Goal: Complete application form

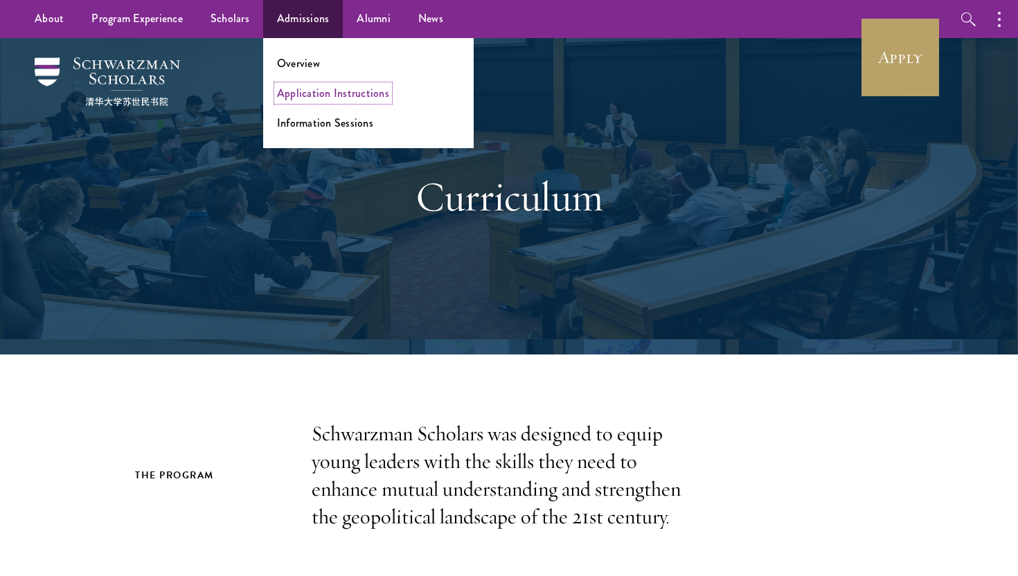
click at [294, 91] on link "Application Instructions" at bounding box center [333, 93] width 112 height 16
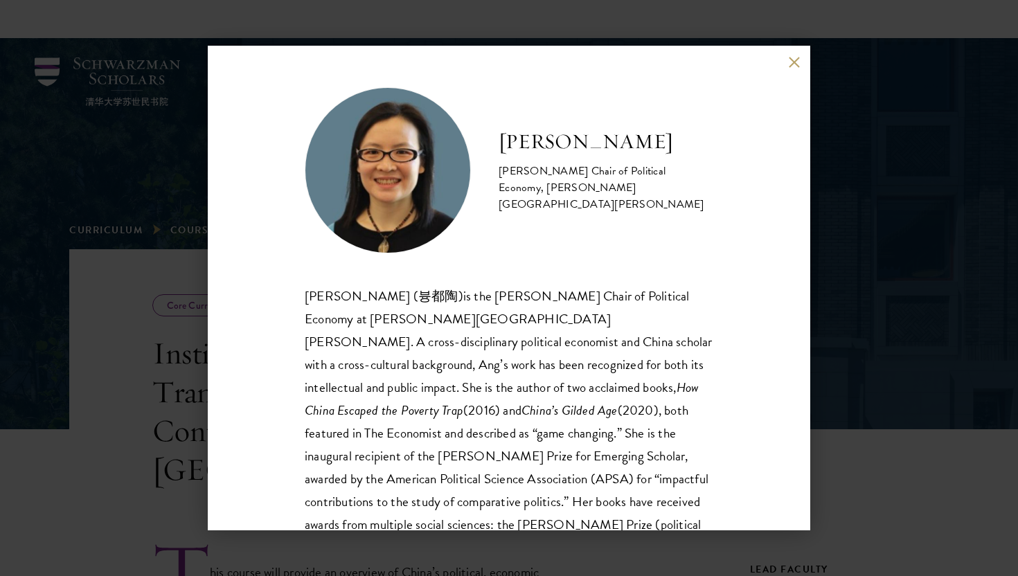
scroll to position [874, 0]
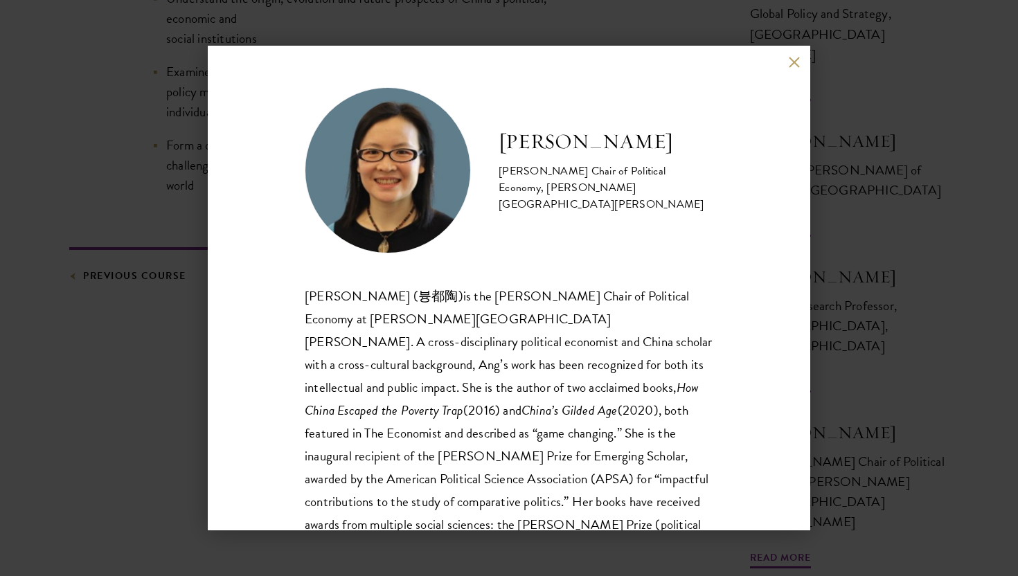
click at [202, 154] on div "[PERSON_NAME] [PERSON_NAME] Chair of Political Economy, [PERSON_NAME][GEOGRAPHI…" at bounding box center [509, 288] width 1018 height 576
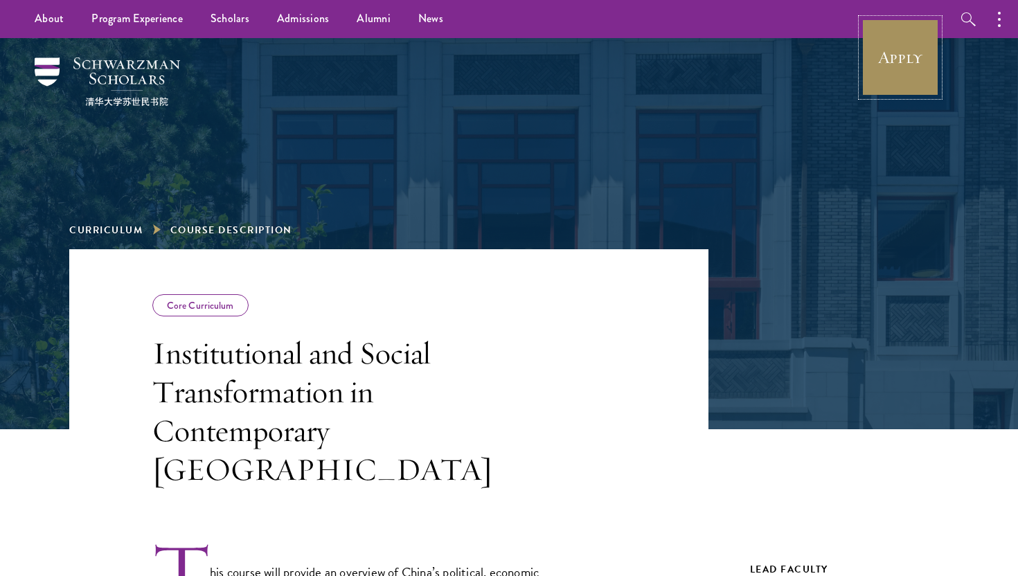
click at [911, 49] on link "Apply" at bounding box center [901, 58] width 78 height 78
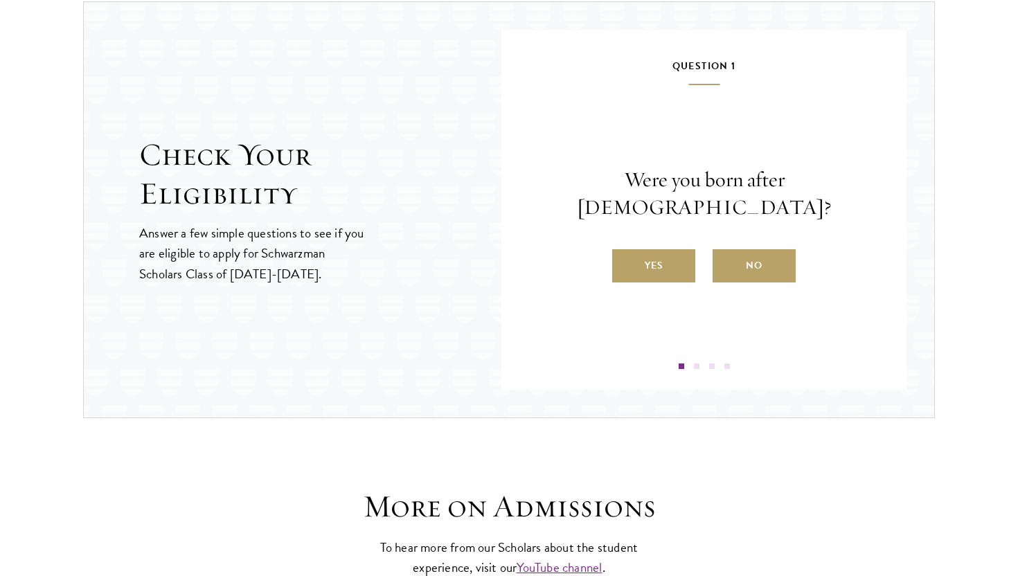
scroll to position [1464, 0]
click at [664, 251] on label "Yes" at bounding box center [653, 265] width 83 height 33
click at [625, 251] on input "Yes" at bounding box center [618, 256] width 12 height 12
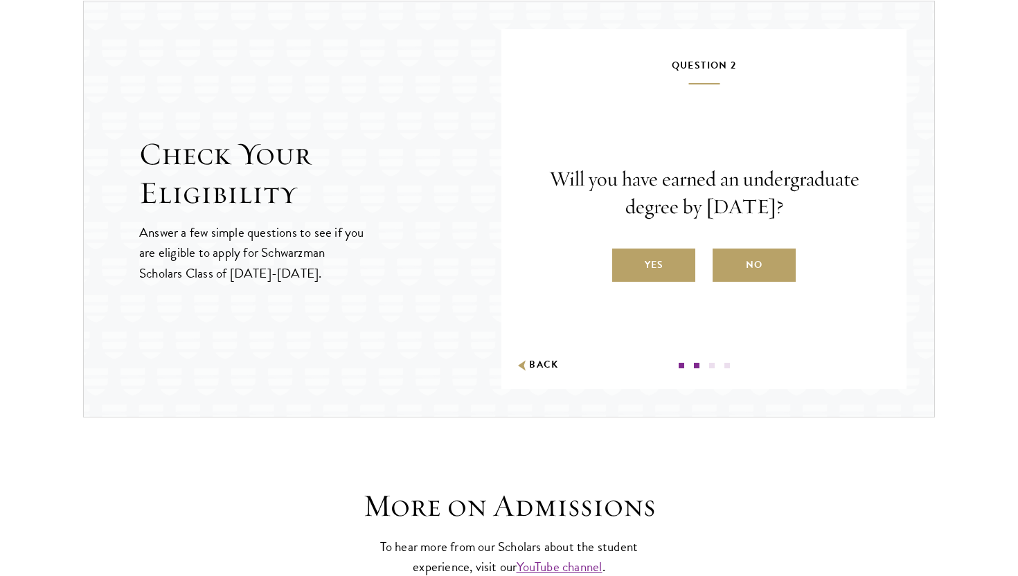
click at [664, 251] on label "Yes" at bounding box center [653, 265] width 83 height 33
click at [625, 251] on input "Yes" at bounding box center [618, 256] width 12 height 12
click at [0, 0] on div "Are you a native English speaker or have you studied for at least two years in …" at bounding box center [0, 0] width 0 height 0
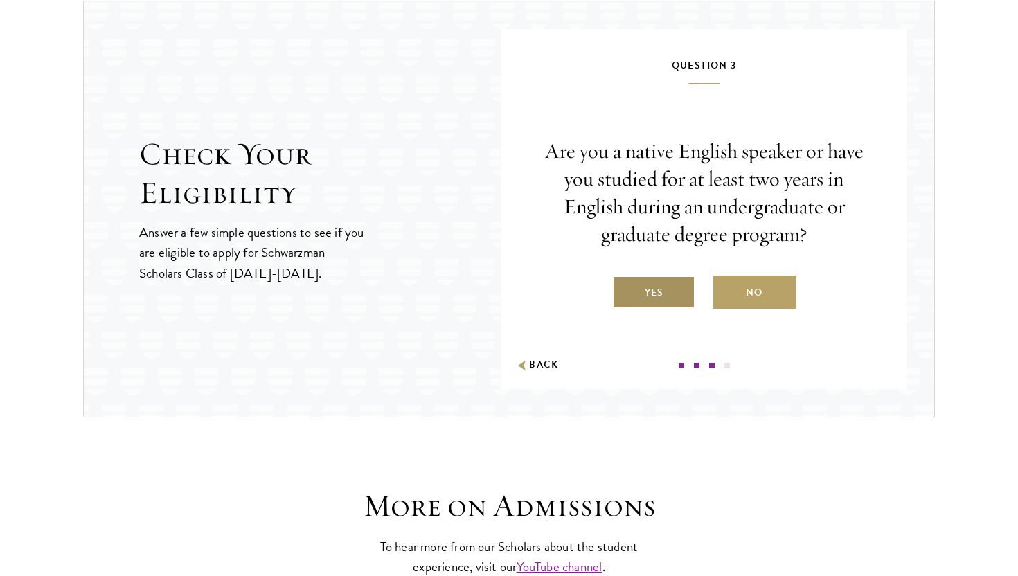
click at [661, 278] on label "Yes" at bounding box center [653, 292] width 83 height 33
click at [625, 278] on input "Yes" at bounding box center [618, 284] width 12 height 12
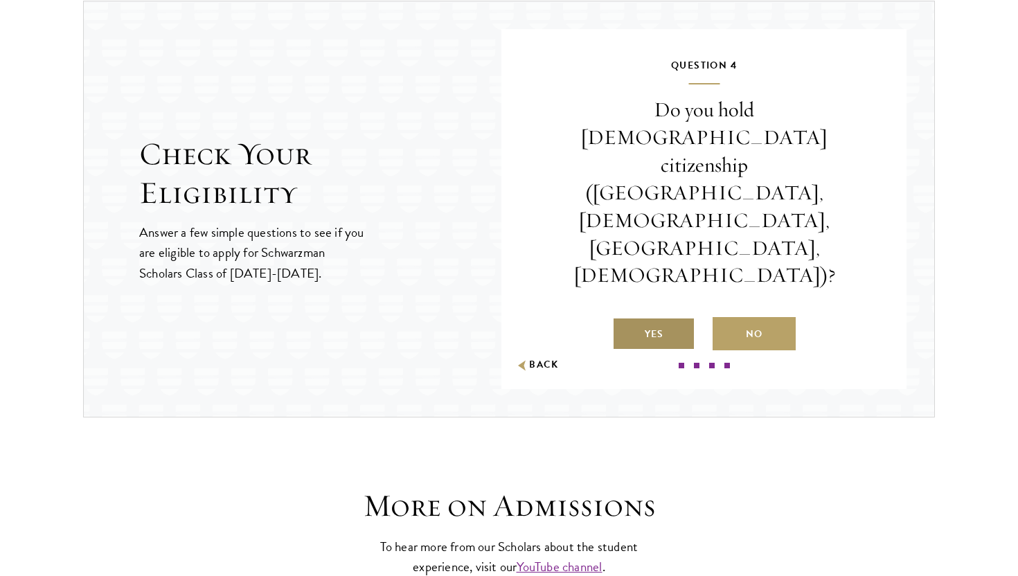
click at [661, 317] on label "Yes" at bounding box center [653, 333] width 83 height 33
click at [625, 319] on input "Yes" at bounding box center [618, 325] width 12 height 12
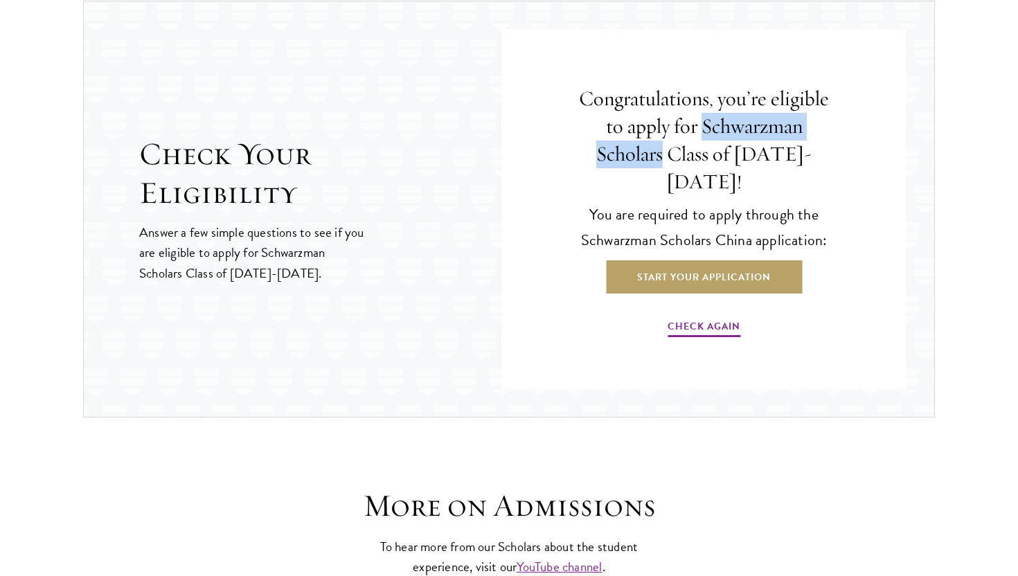
drag, startPoint x: 703, startPoint y: 139, endPoint x: 652, endPoint y: 173, distance: 61.3
click at [652, 173] on h4 "Congratulations, you’re eligible to apply for Schwarzman Scholars Class of [DAT…" at bounding box center [704, 140] width 253 height 111
copy h4 "Schwarzman Scholars"
click at [646, 261] on link "Start Your Application" at bounding box center [704, 277] width 196 height 33
